Goal: Information Seeking & Learning: Learn about a topic

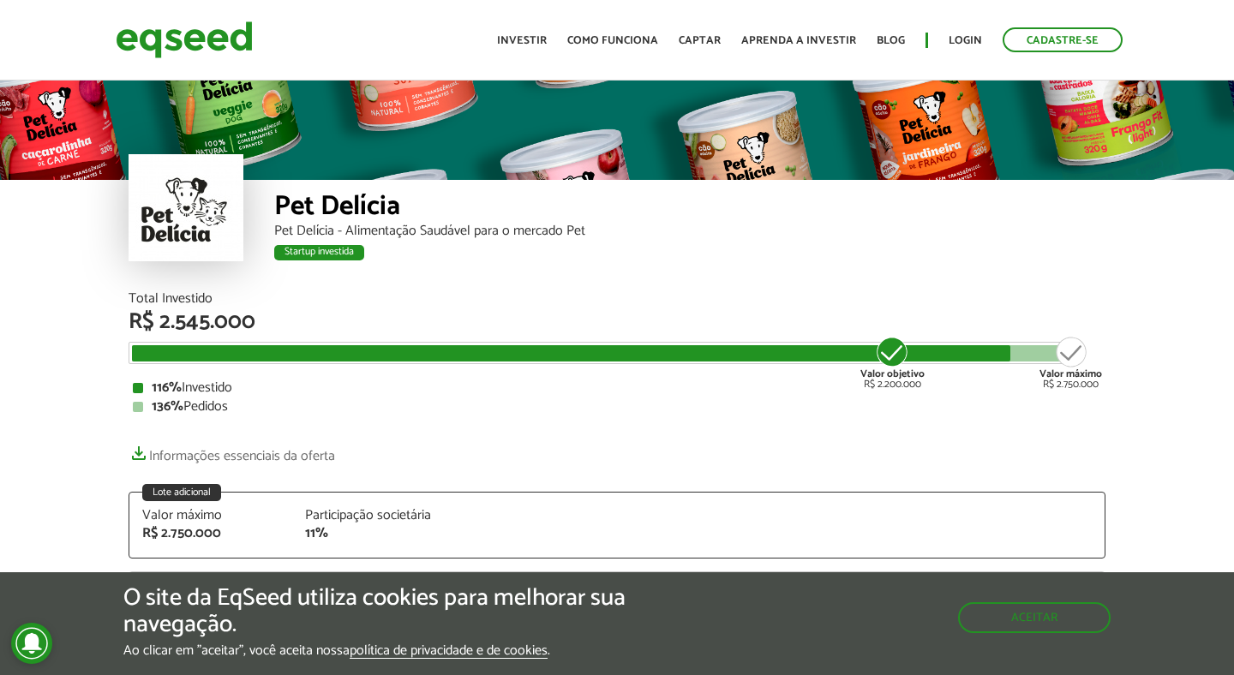
click at [211, 222] on div at bounding box center [185, 207] width 115 height 107
click at [701, 35] on link "Captar" at bounding box center [699, 40] width 42 height 11
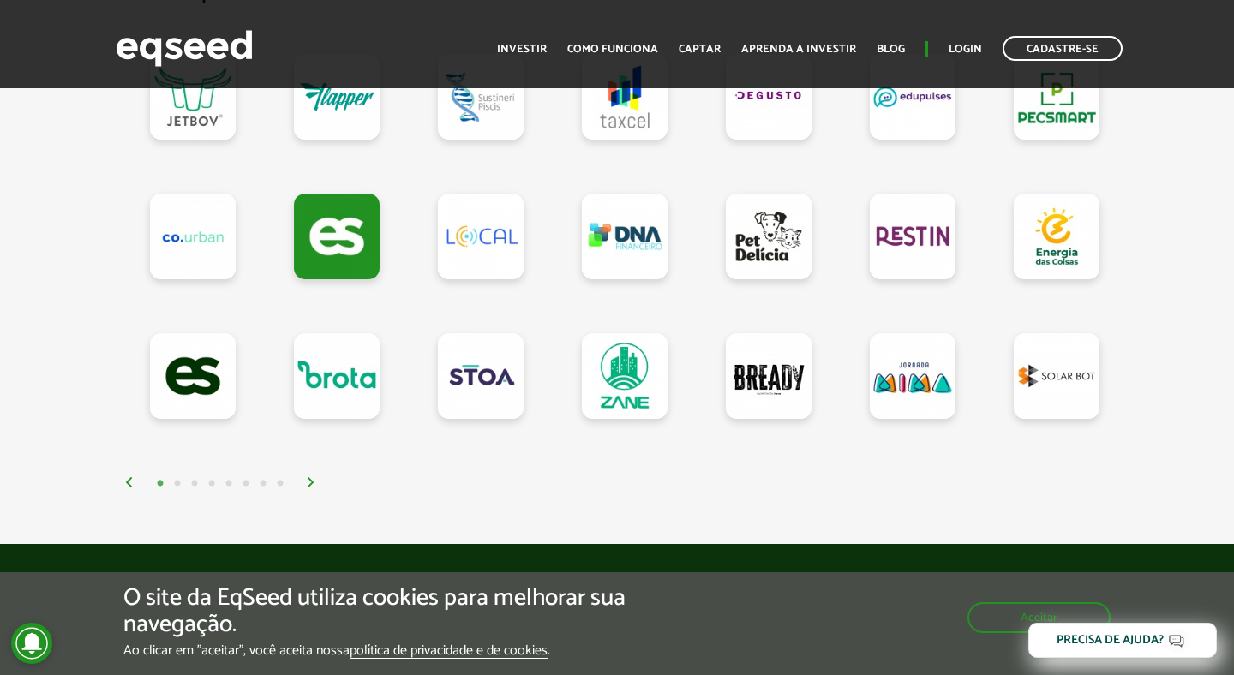
scroll to position [1631, 0]
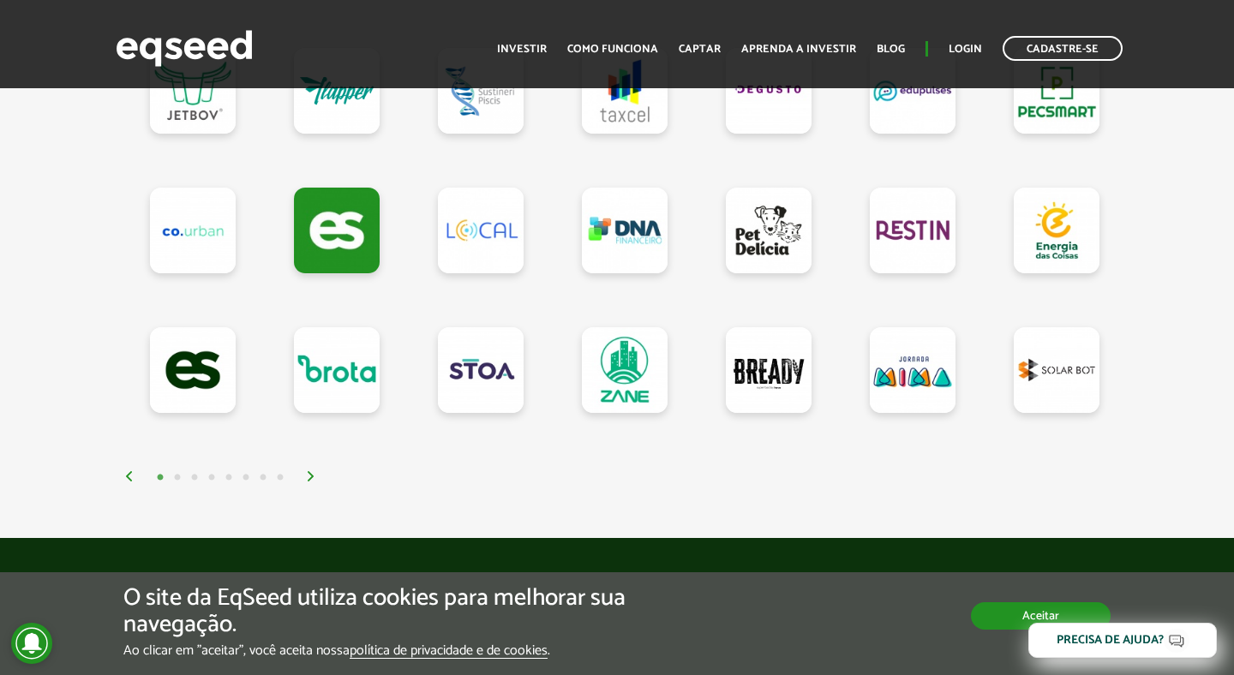
click at [1003, 618] on button "Aceitar" at bounding box center [1041, 615] width 140 height 27
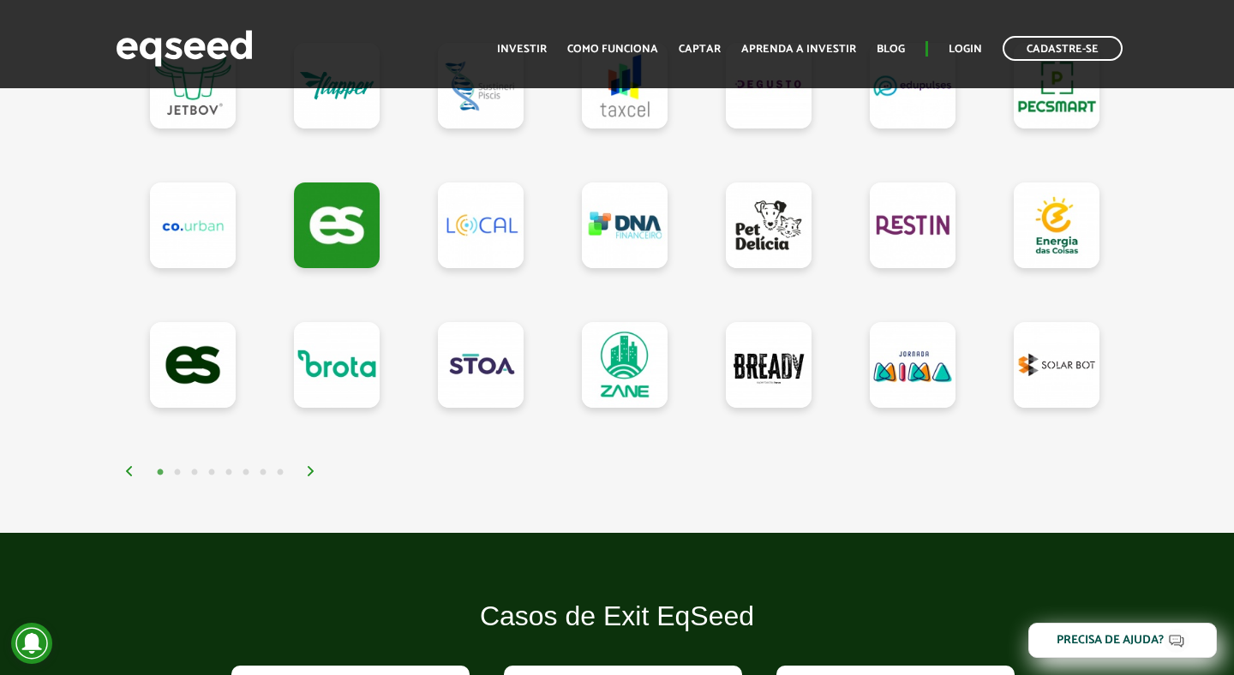
scroll to position [1634, 0]
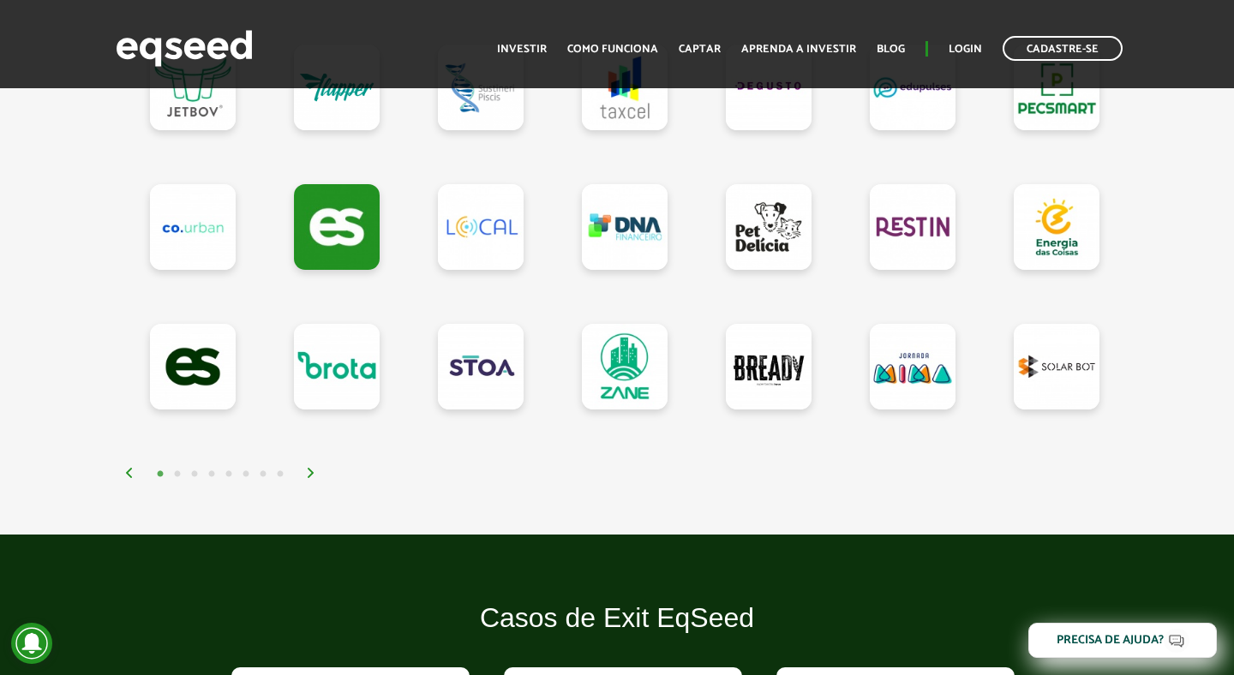
click at [314, 470] on img at bounding box center [311, 473] width 10 height 10
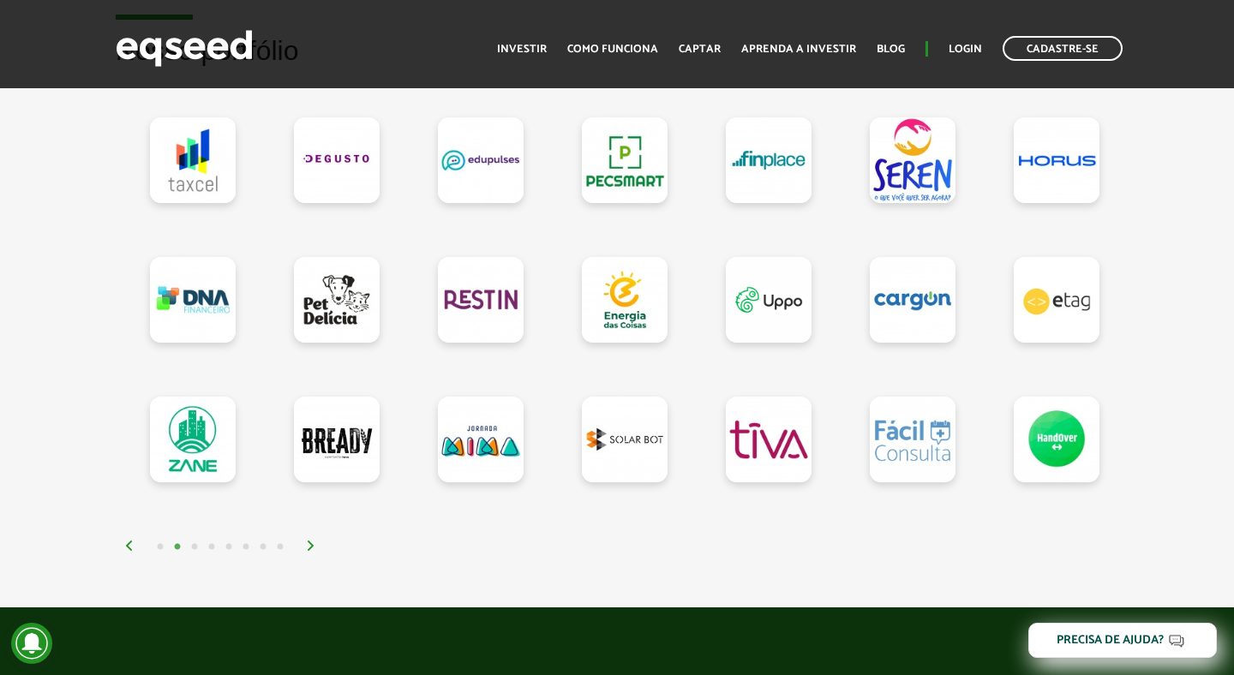
scroll to position [1557, 0]
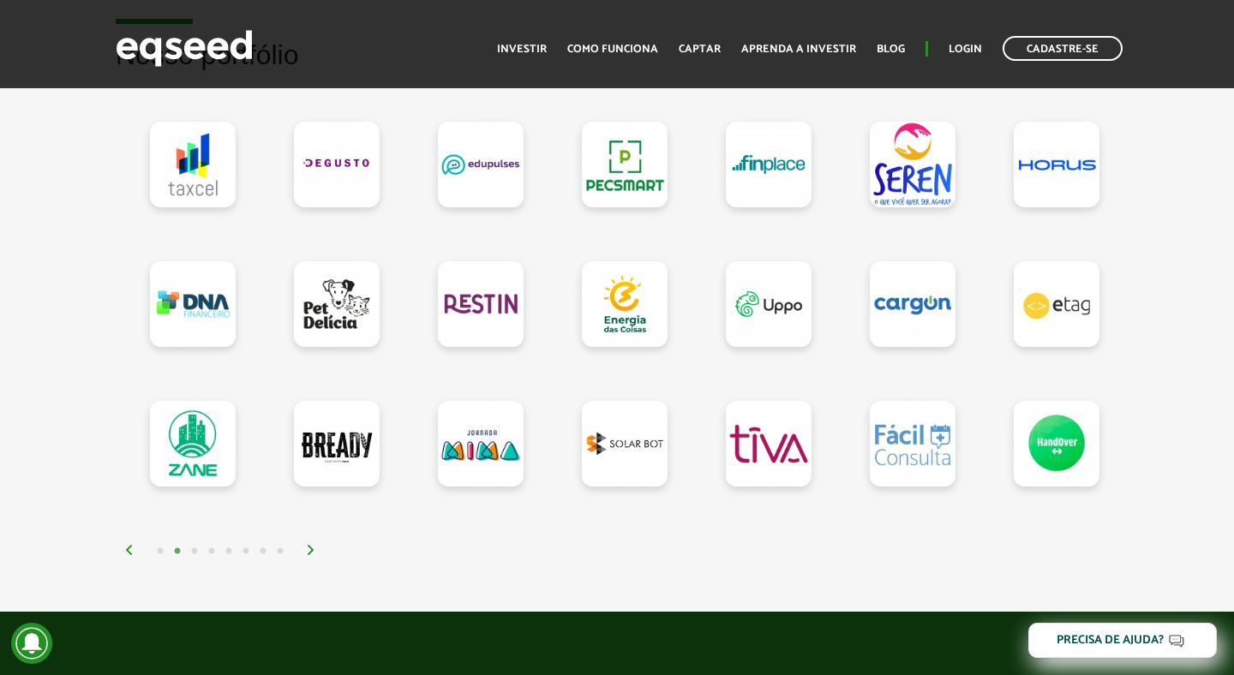
click at [308, 546] on img at bounding box center [311, 550] width 10 height 10
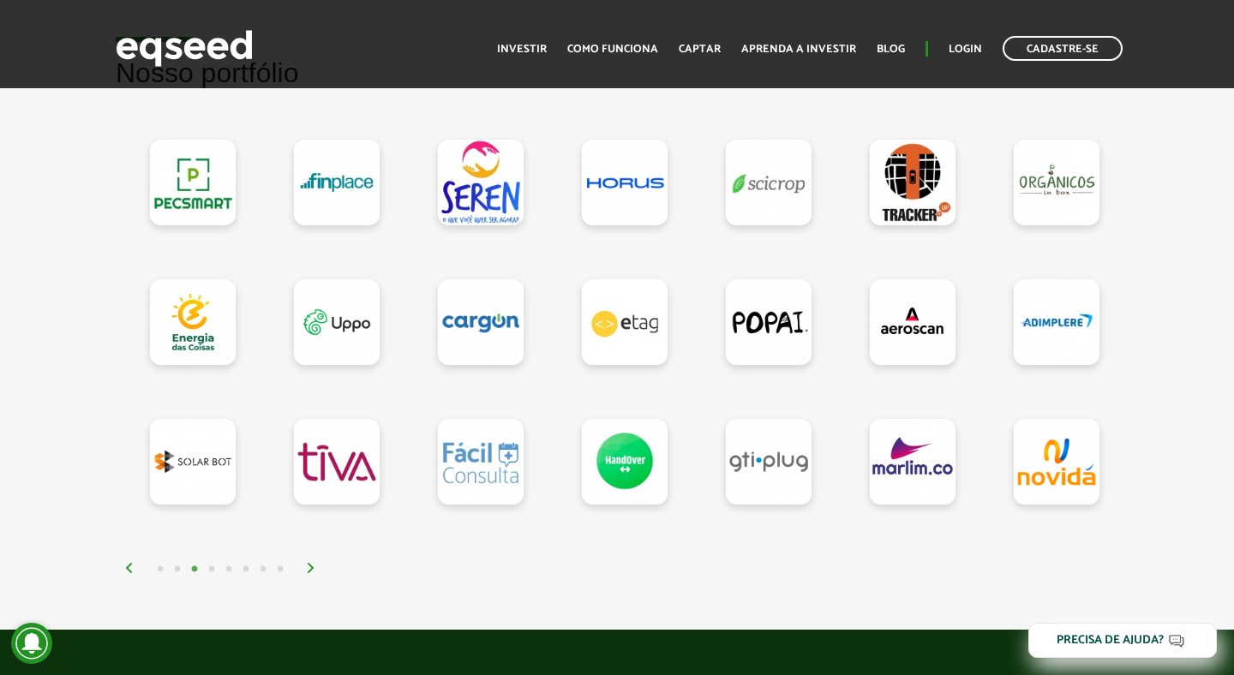
scroll to position [1538, 0]
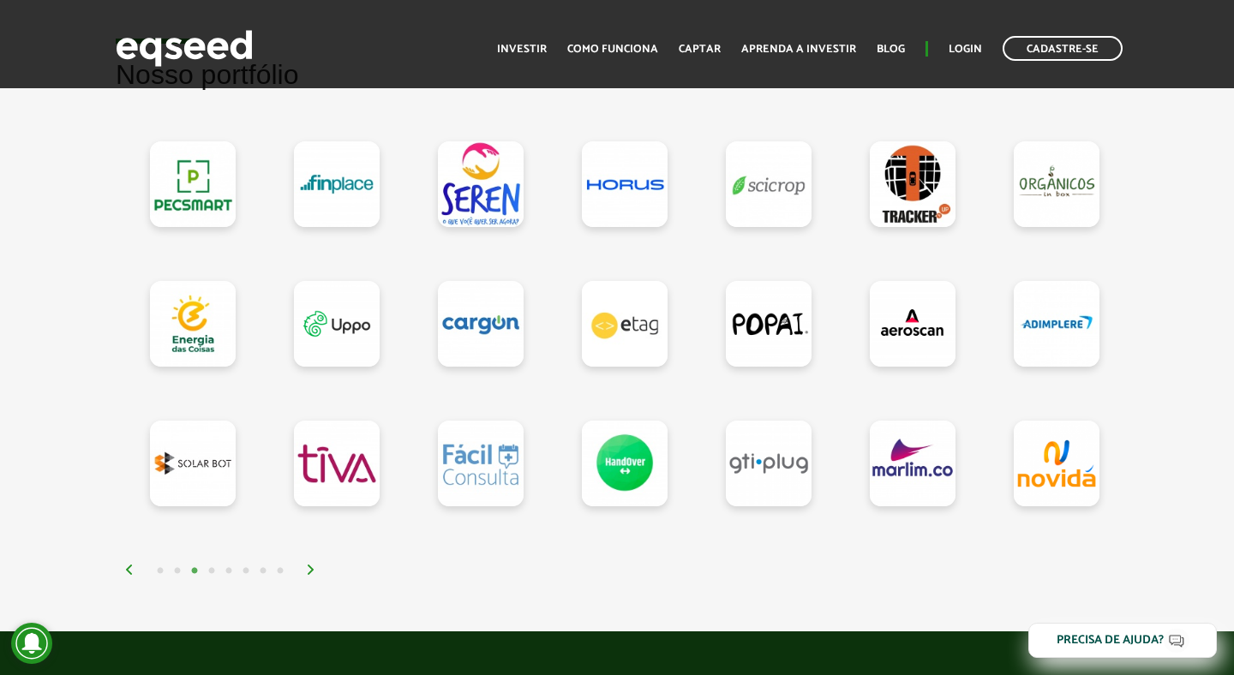
click at [312, 571] on img at bounding box center [311, 570] width 10 height 10
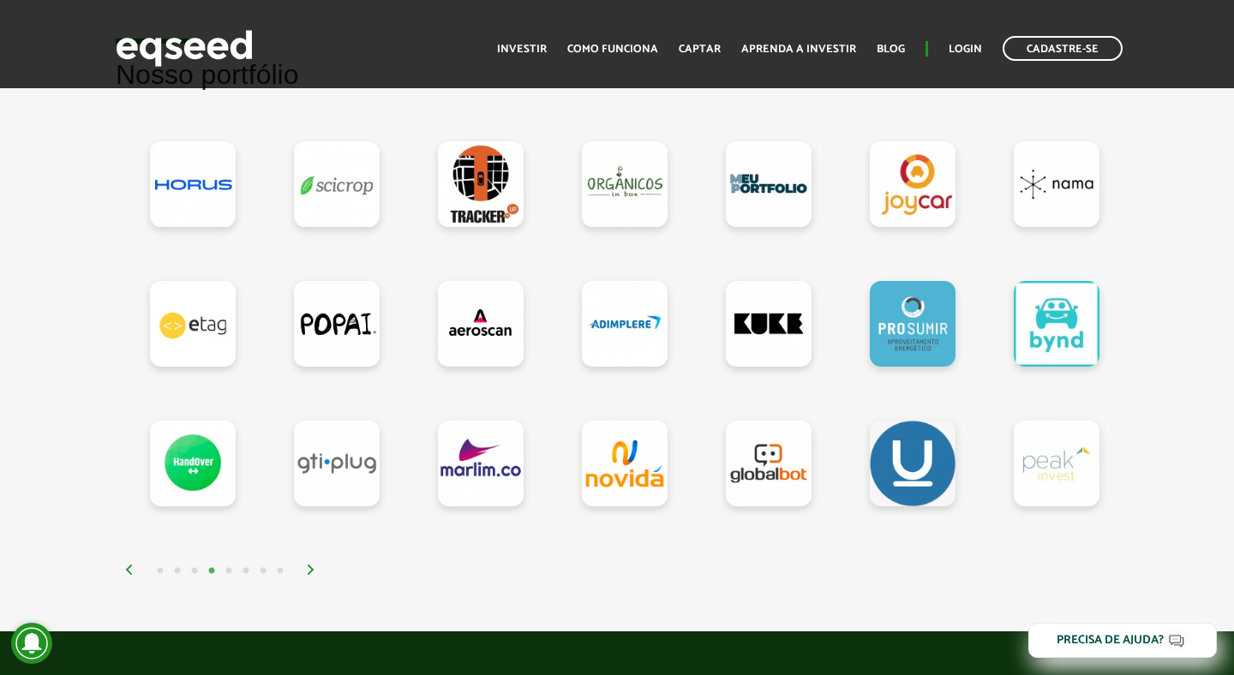
click at [312, 571] on img at bounding box center [311, 570] width 10 height 10
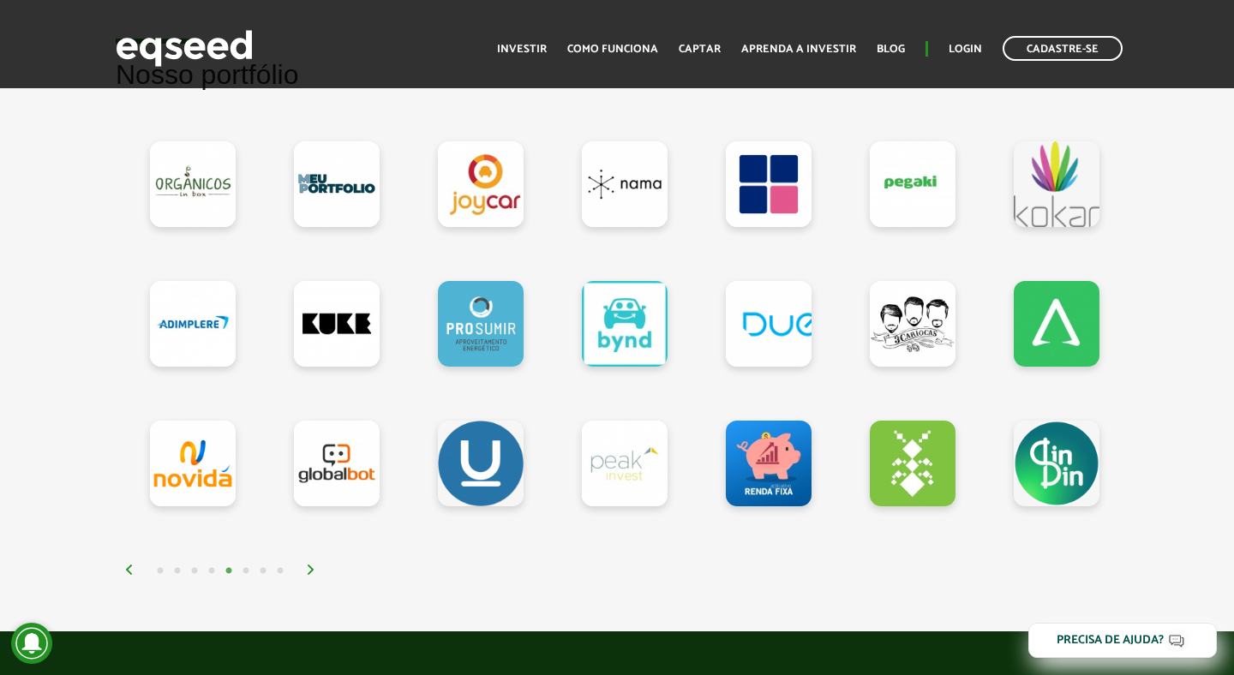
click at [312, 571] on img at bounding box center [311, 570] width 10 height 10
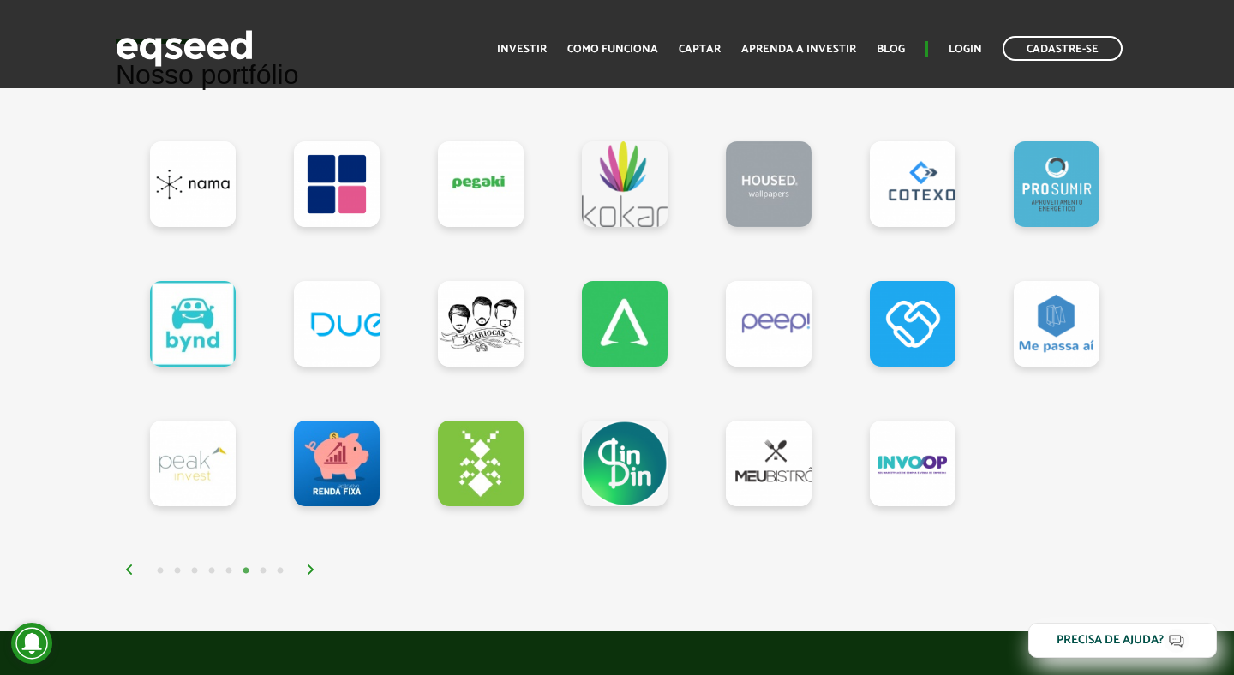
click at [308, 570] on img at bounding box center [311, 570] width 10 height 10
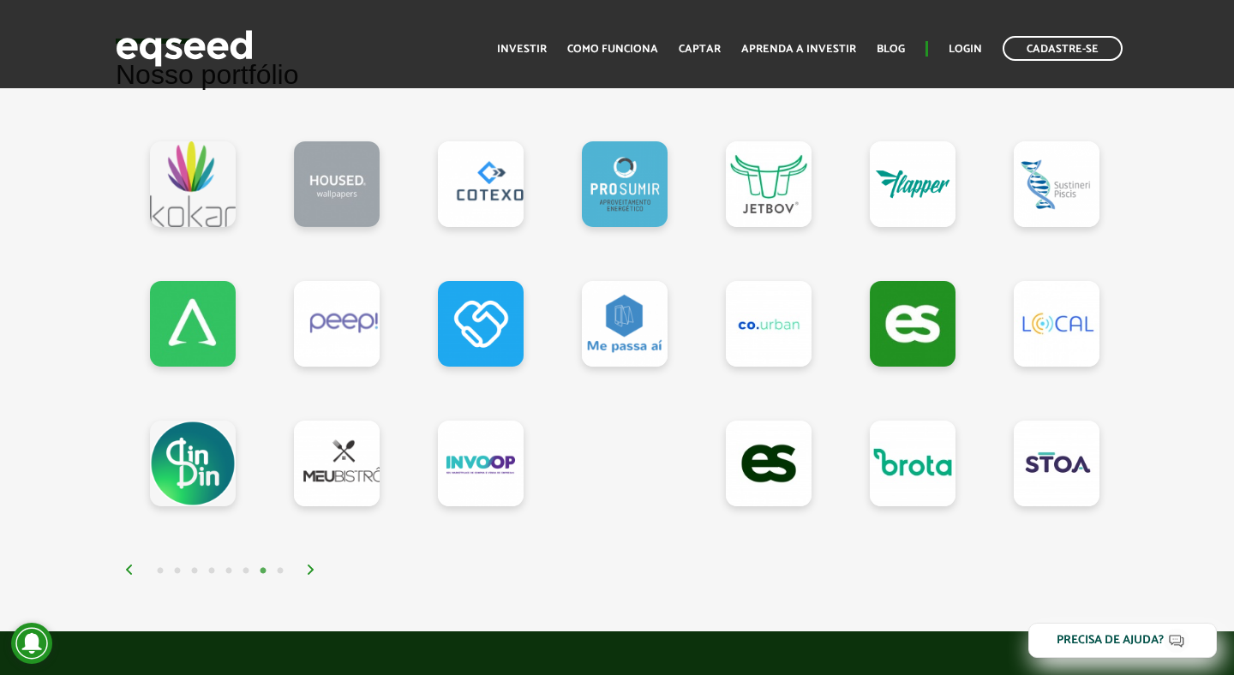
click at [308, 570] on img at bounding box center [311, 570] width 10 height 10
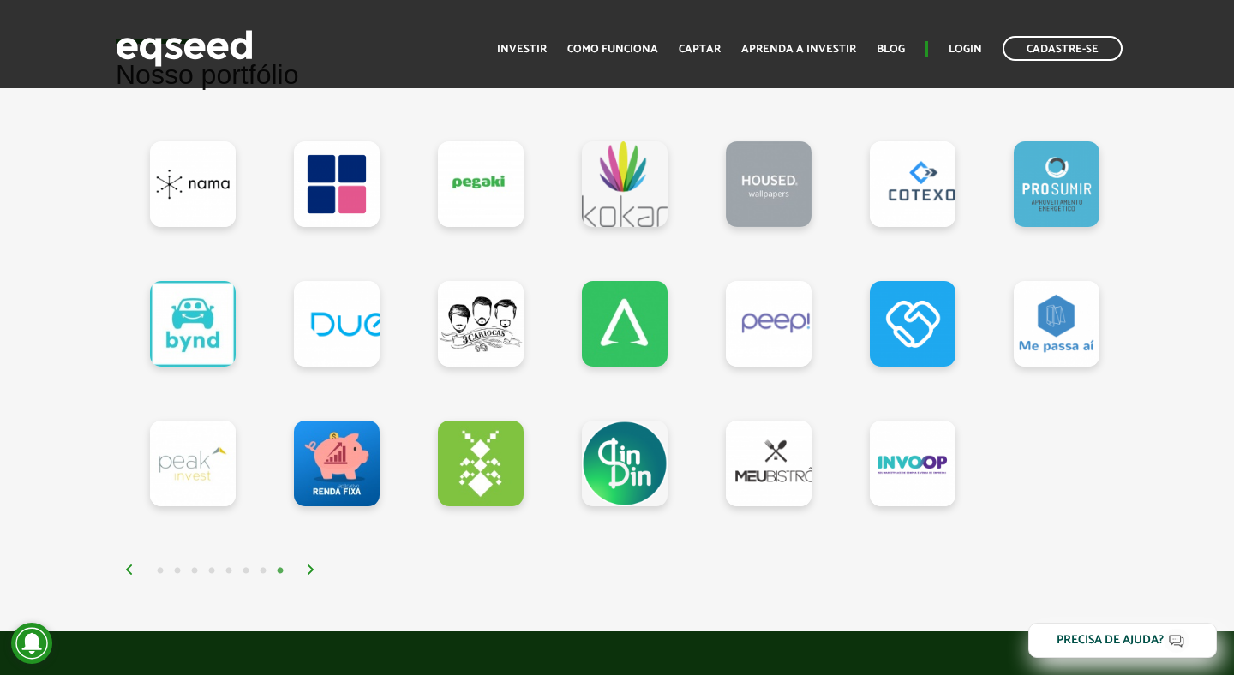
click at [313, 570] on img at bounding box center [311, 570] width 10 height 10
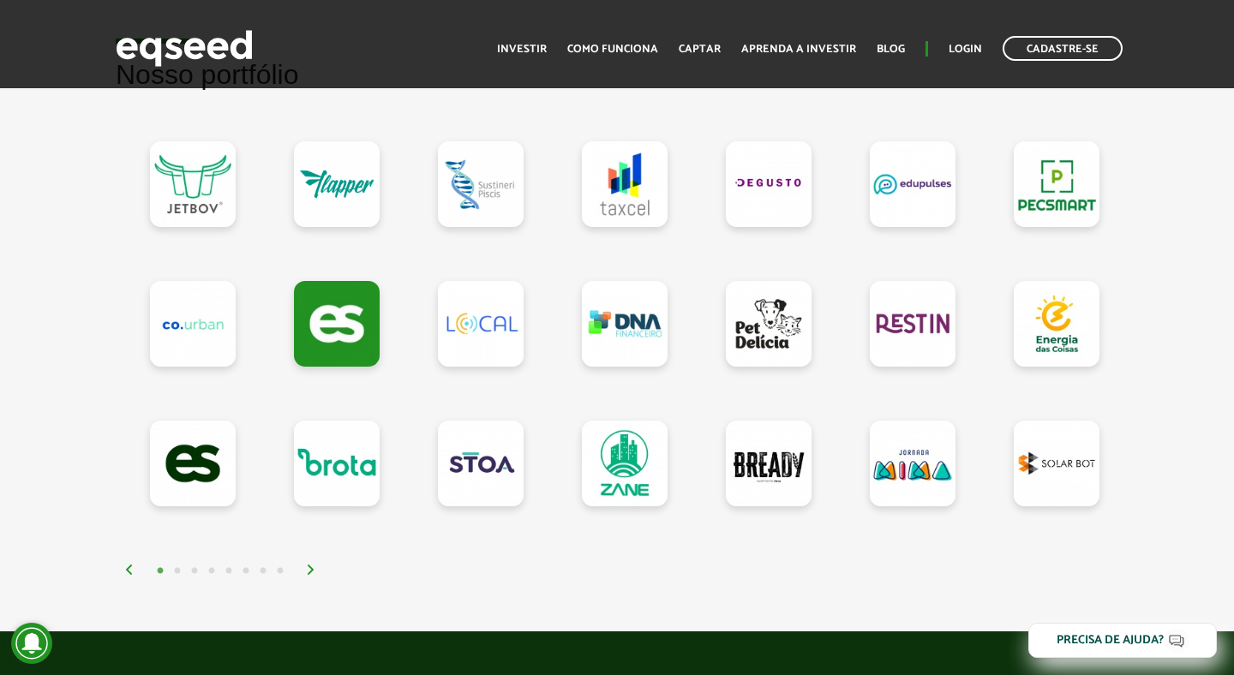
scroll to position [1569, 0]
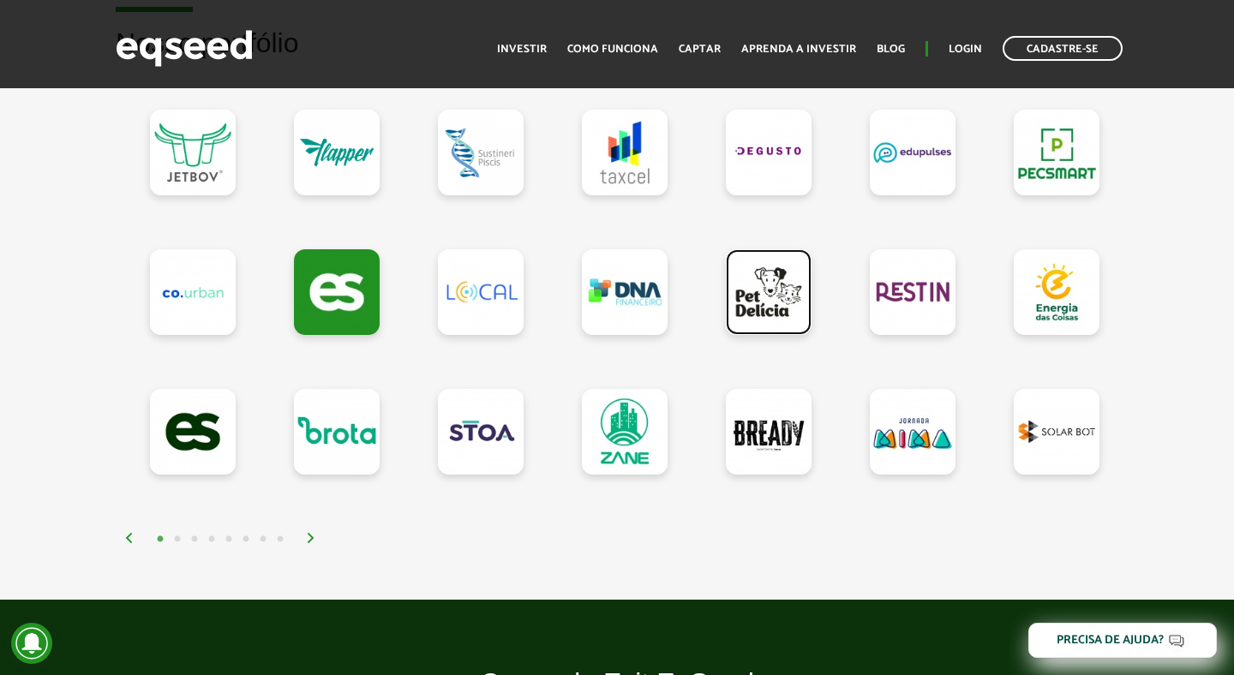
click at [733, 283] on link at bounding box center [769, 292] width 86 height 86
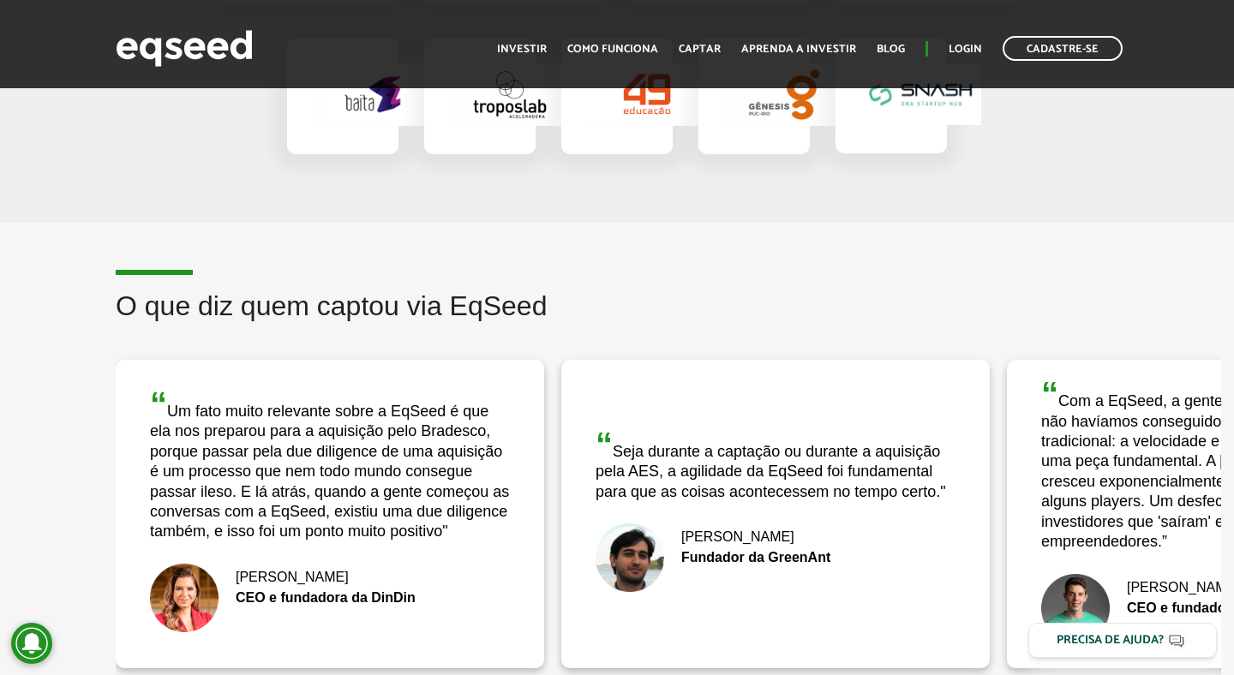
scroll to position [2810, 0]
